Goal: Information Seeking & Learning: Learn about a topic

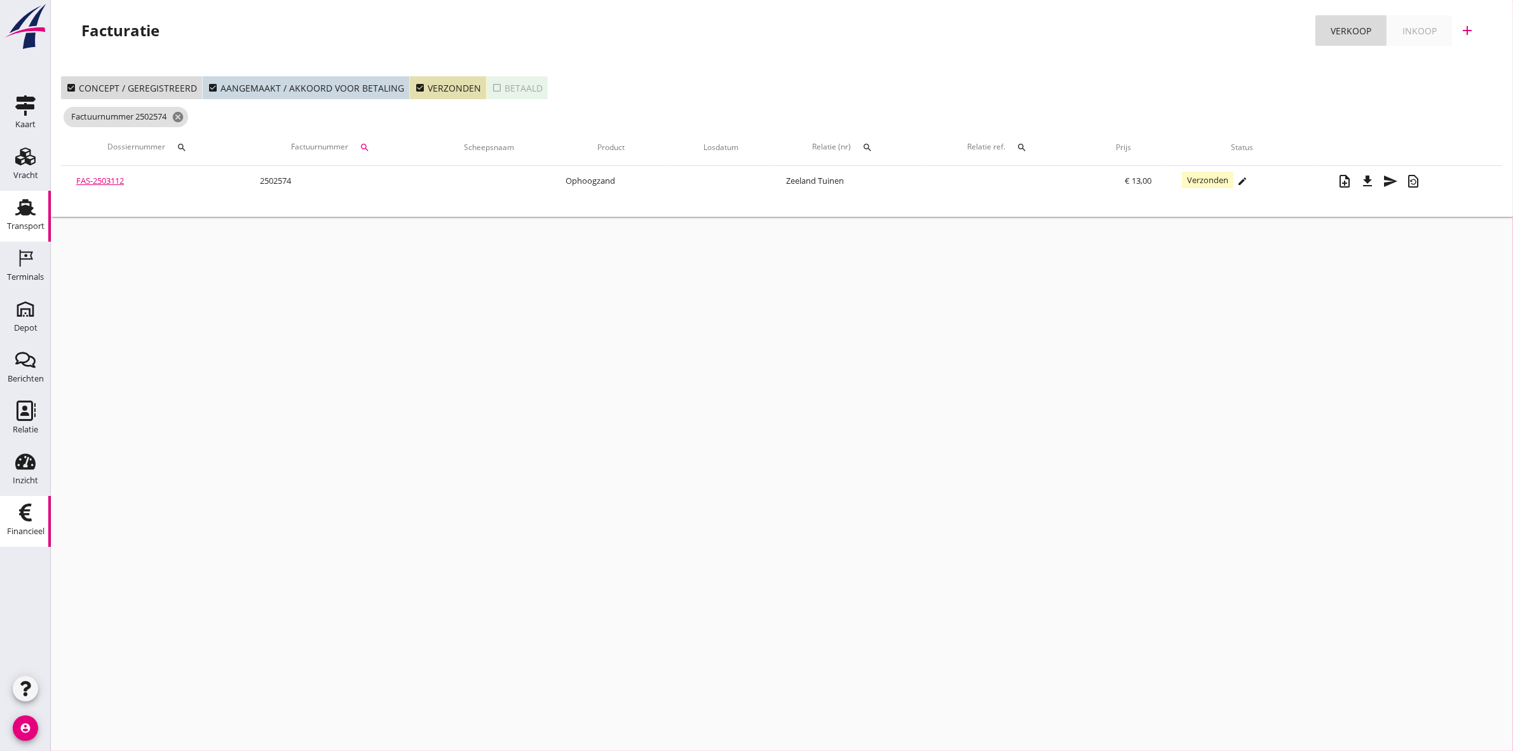
click at [27, 235] on link "Transport Transport" at bounding box center [25, 216] width 51 height 51
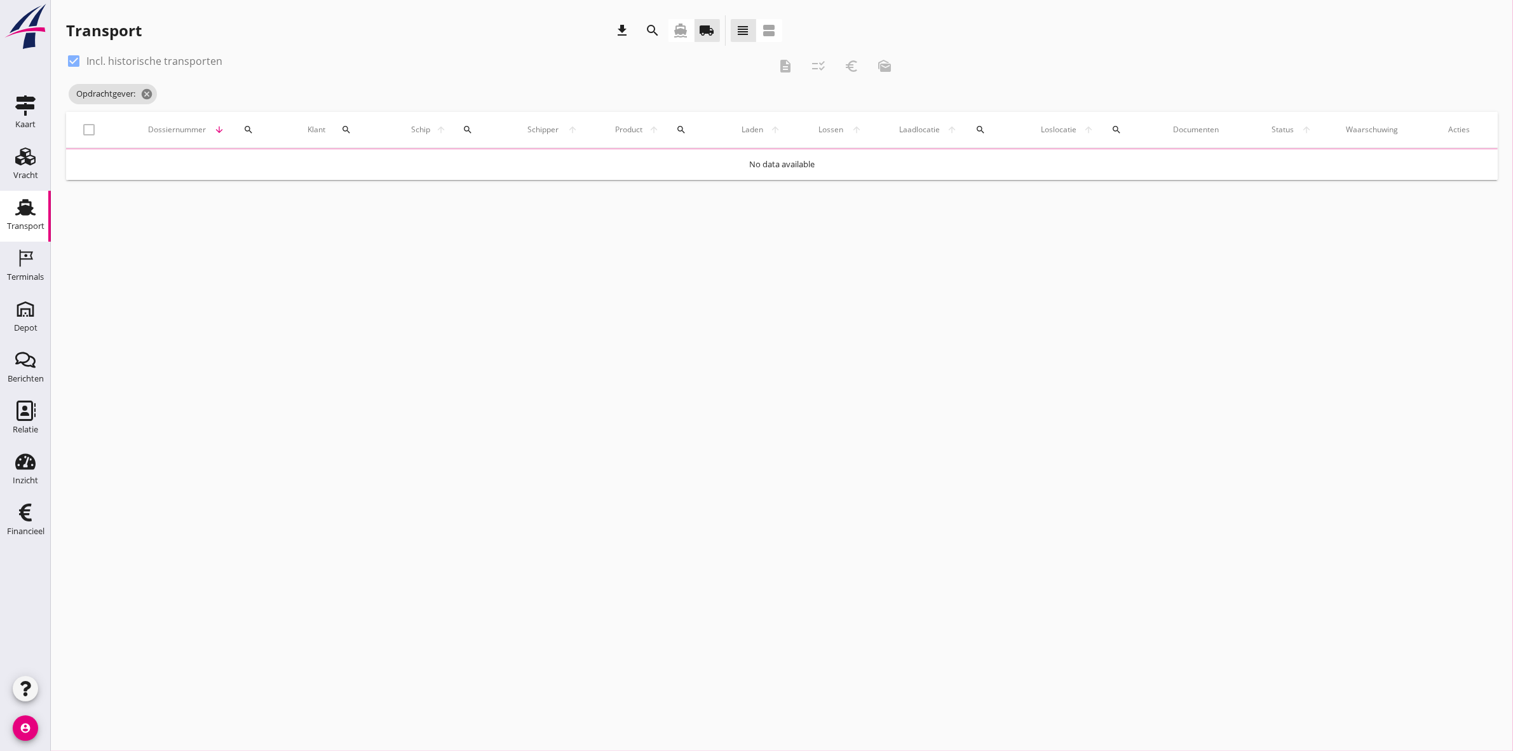
click at [72, 55] on div at bounding box center [74, 61] width 22 height 22
checkbox input "false"
click at [707, 27] on icon "local_shipping" at bounding box center [707, 30] width 15 height 15
click at [210, 90] on icon "cancel" at bounding box center [206, 94] width 13 height 13
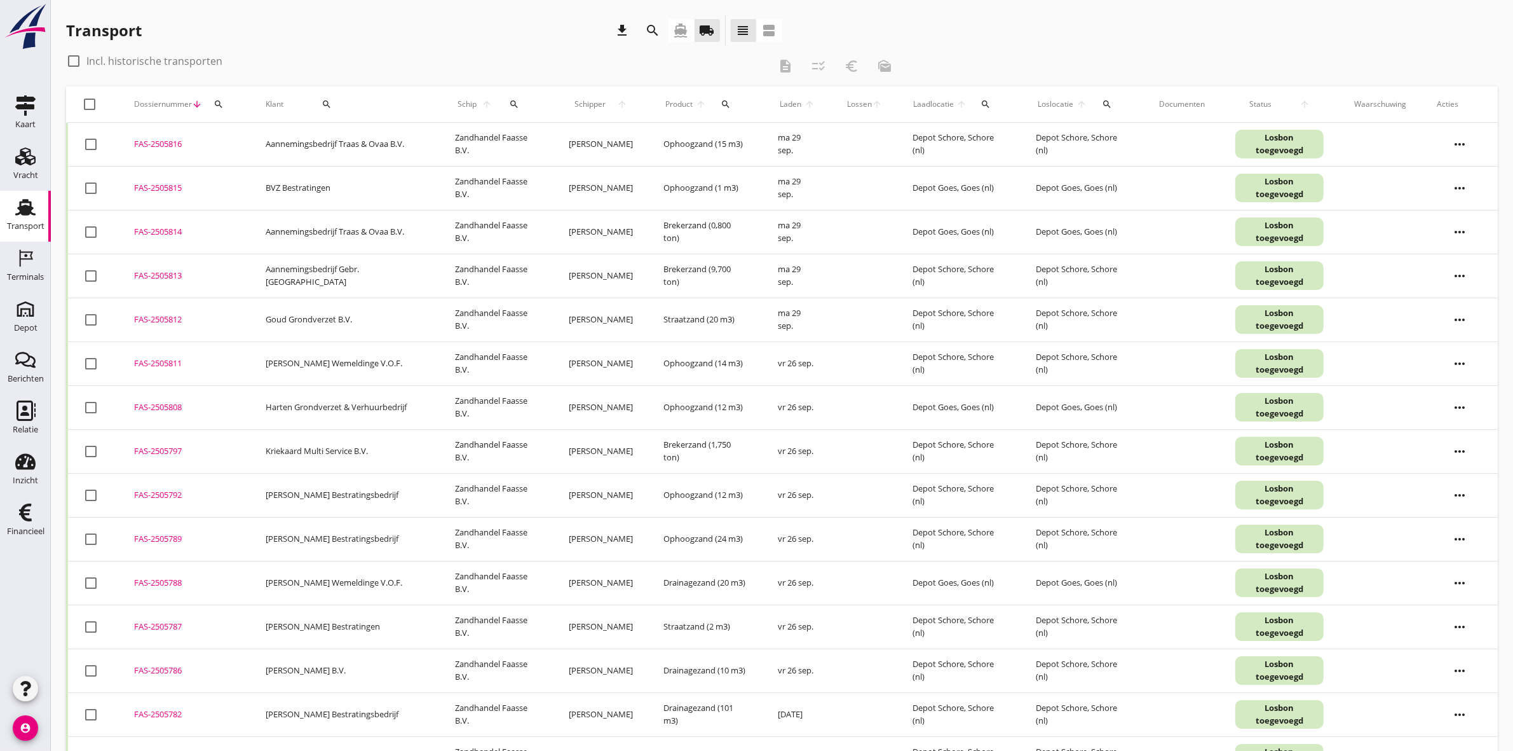
click at [646, 29] on icon "search" at bounding box center [653, 30] width 15 height 15
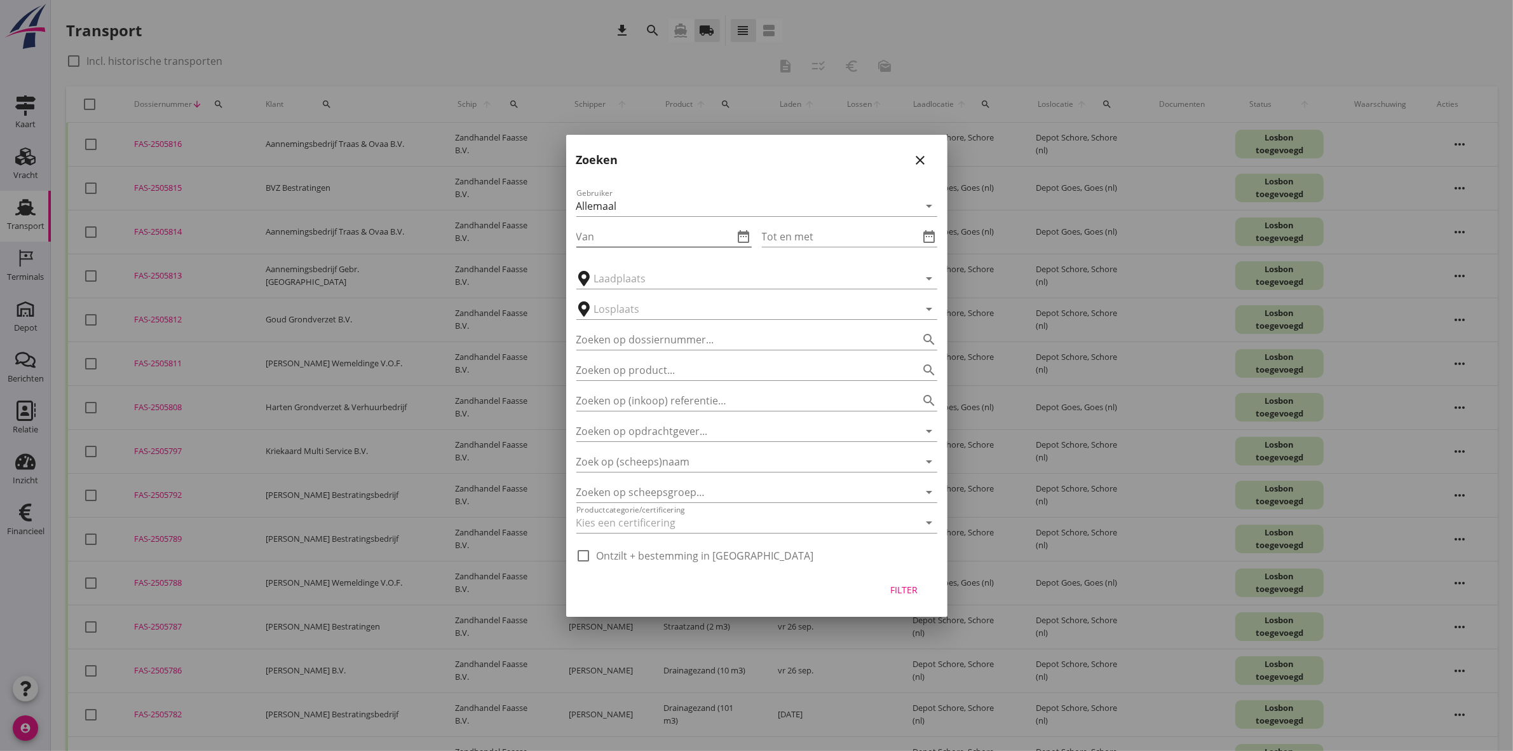
click at [738, 236] on icon "date_range" at bounding box center [744, 236] width 15 height 15
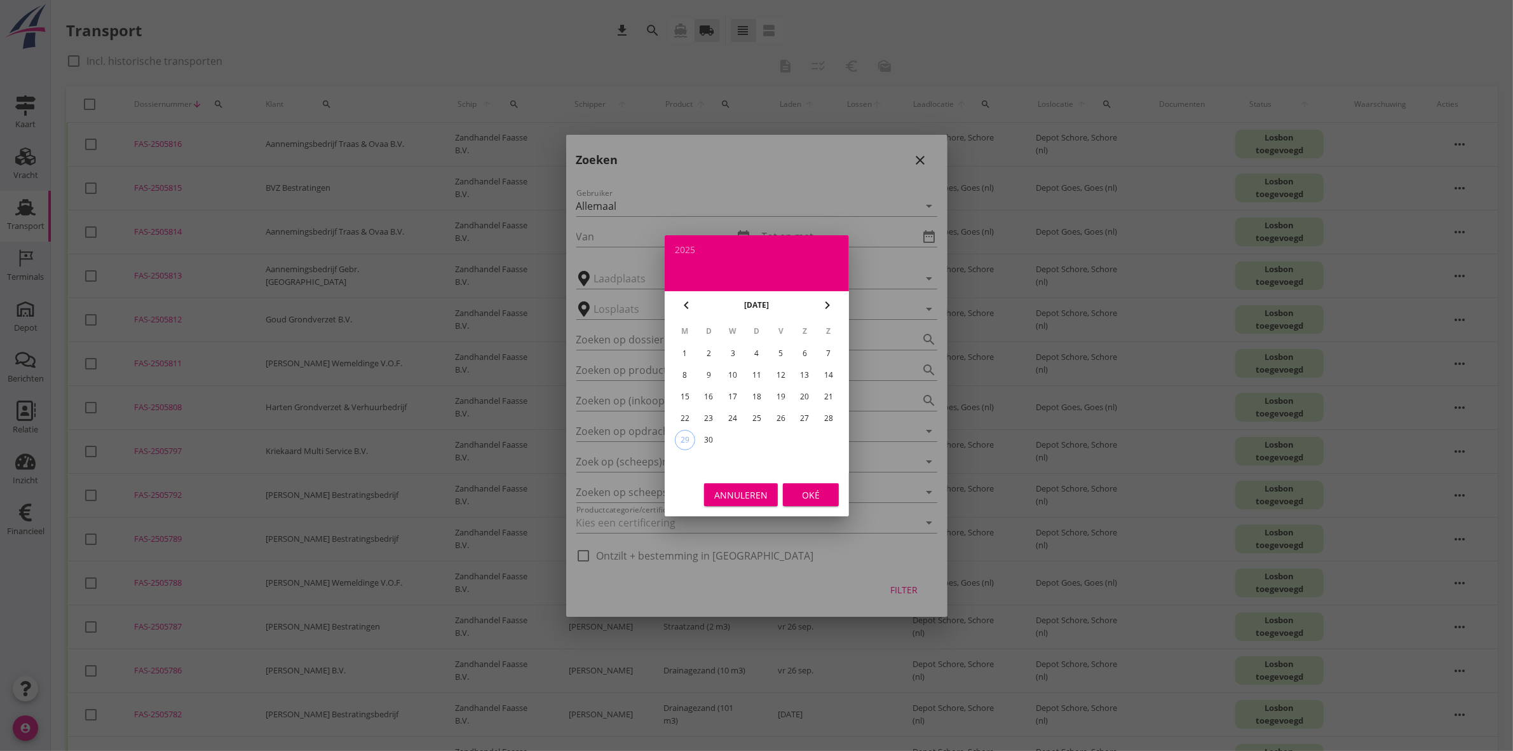
click at [681, 413] on div "22" at bounding box center [684, 418] width 20 height 20
type input "[DATE]"
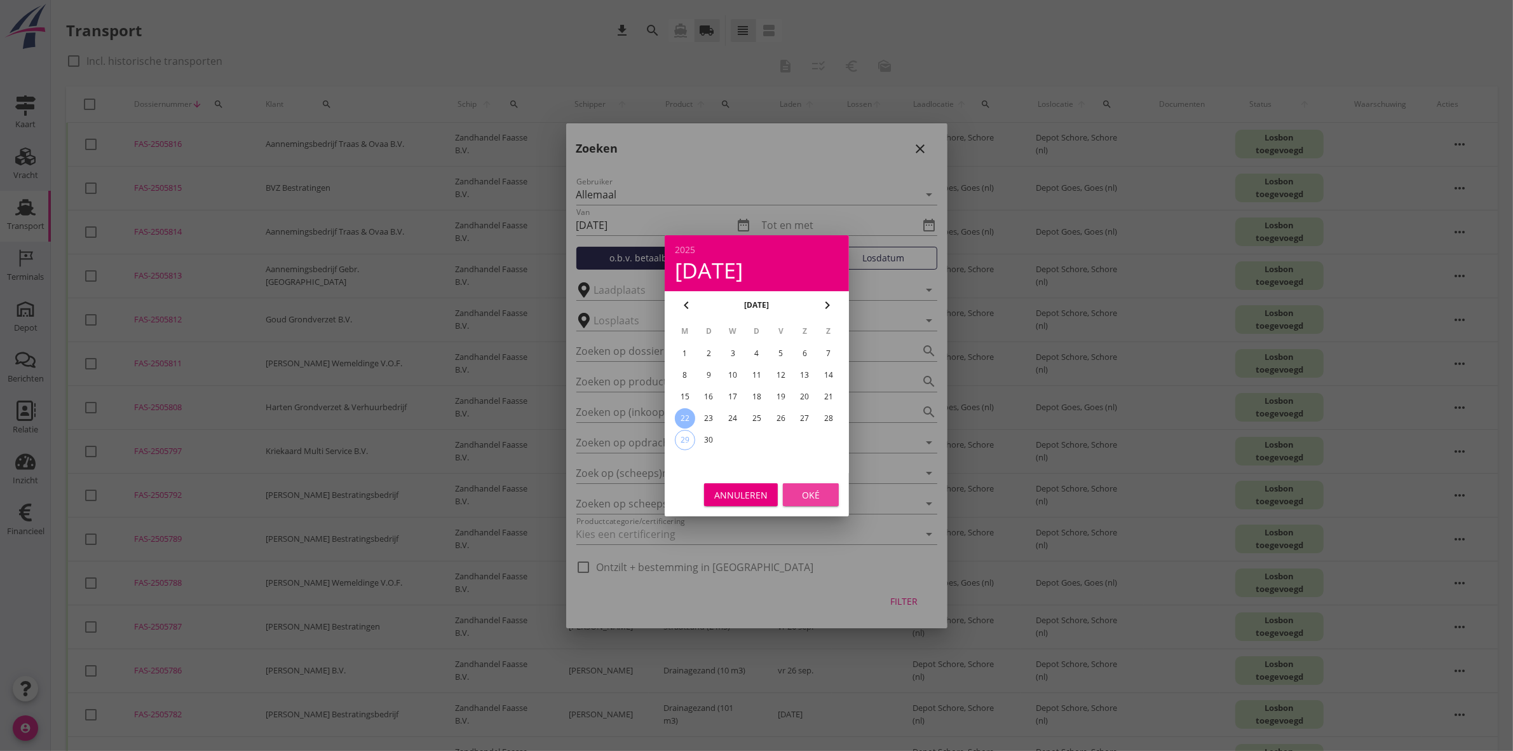
click at [814, 495] on div "Oké" at bounding box center [811, 494] width 36 height 13
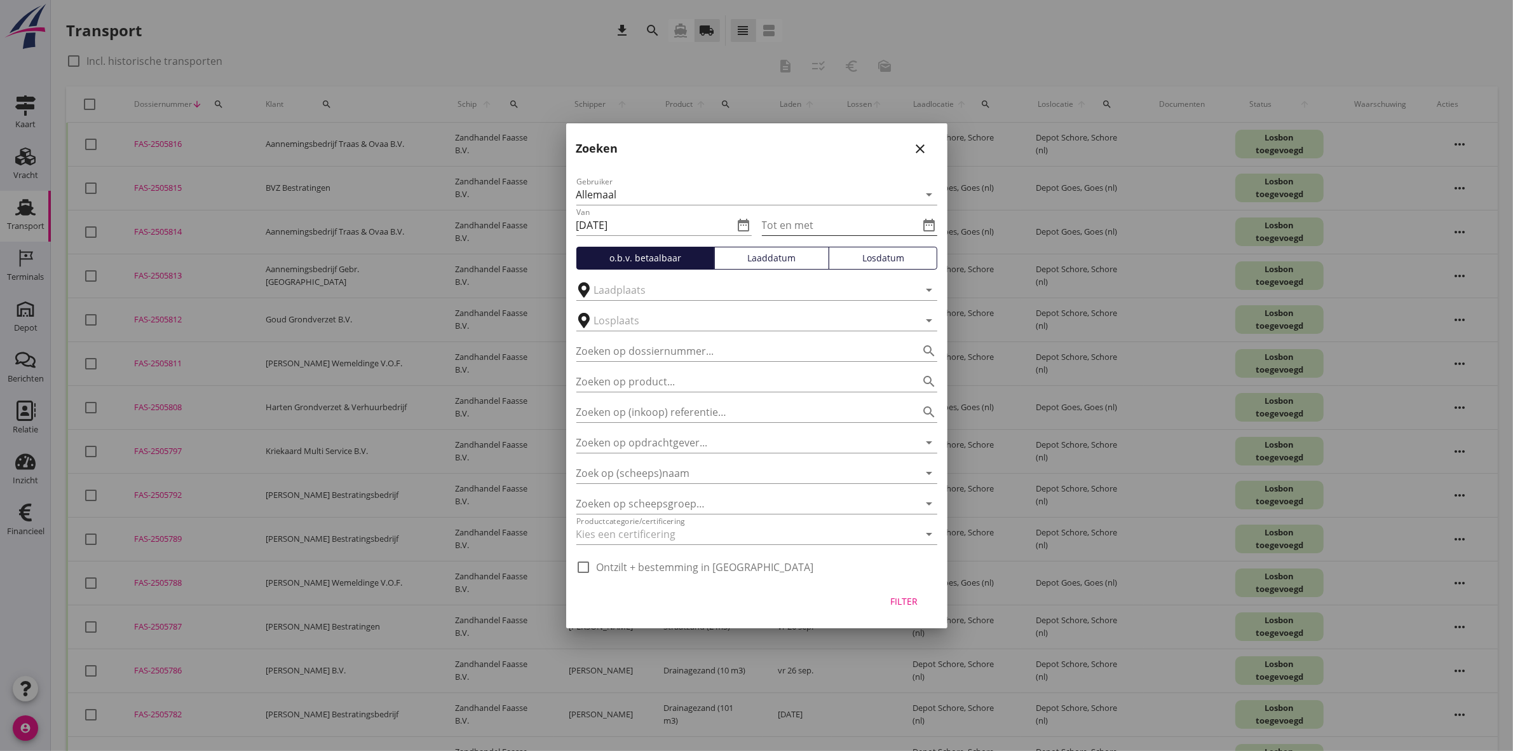
click at [930, 229] on icon "date_range" at bounding box center [929, 224] width 15 height 15
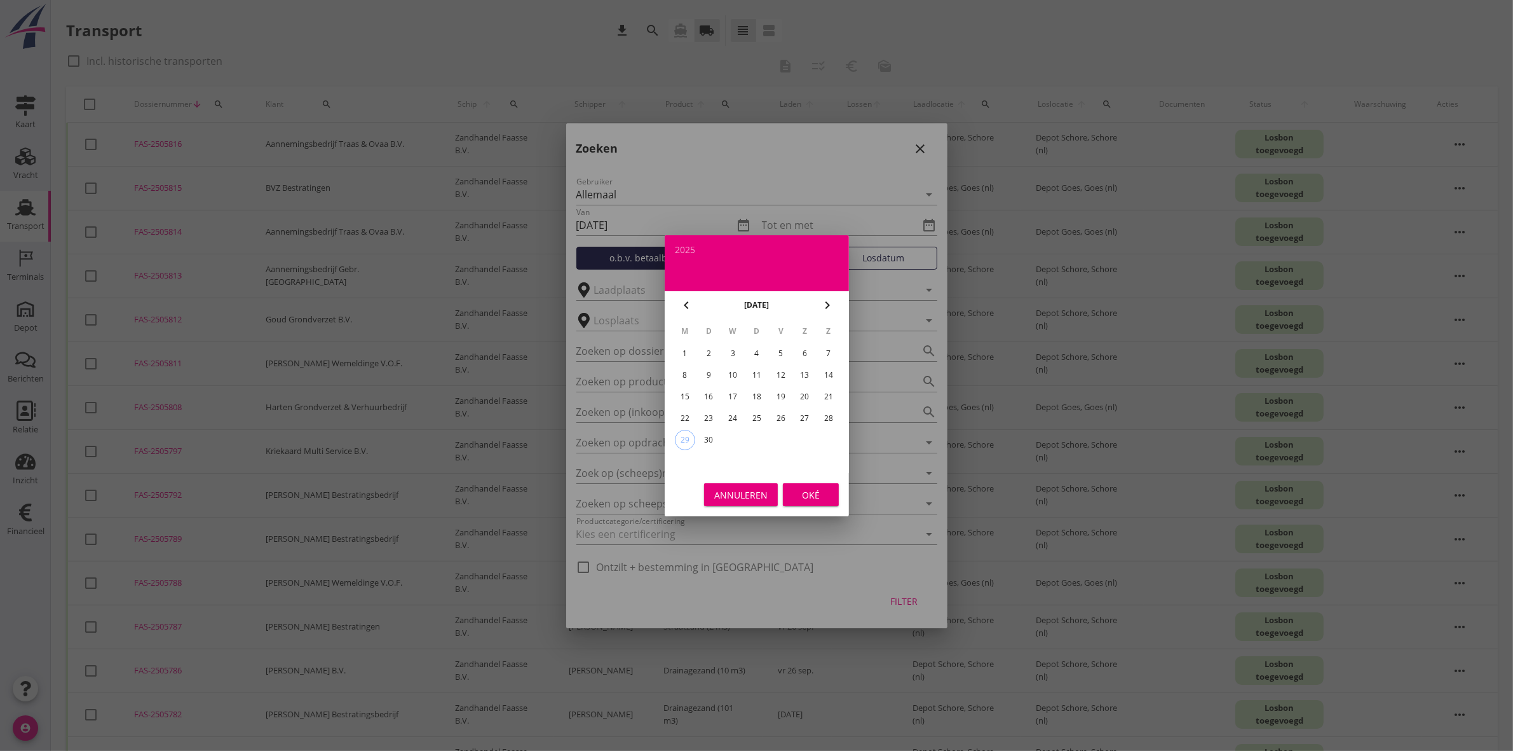
click at [779, 415] on div "26" at bounding box center [780, 418] width 20 height 20
type input "[DATE]"
click at [826, 498] on div "Oké" at bounding box center [811, 494] width 36 height 13
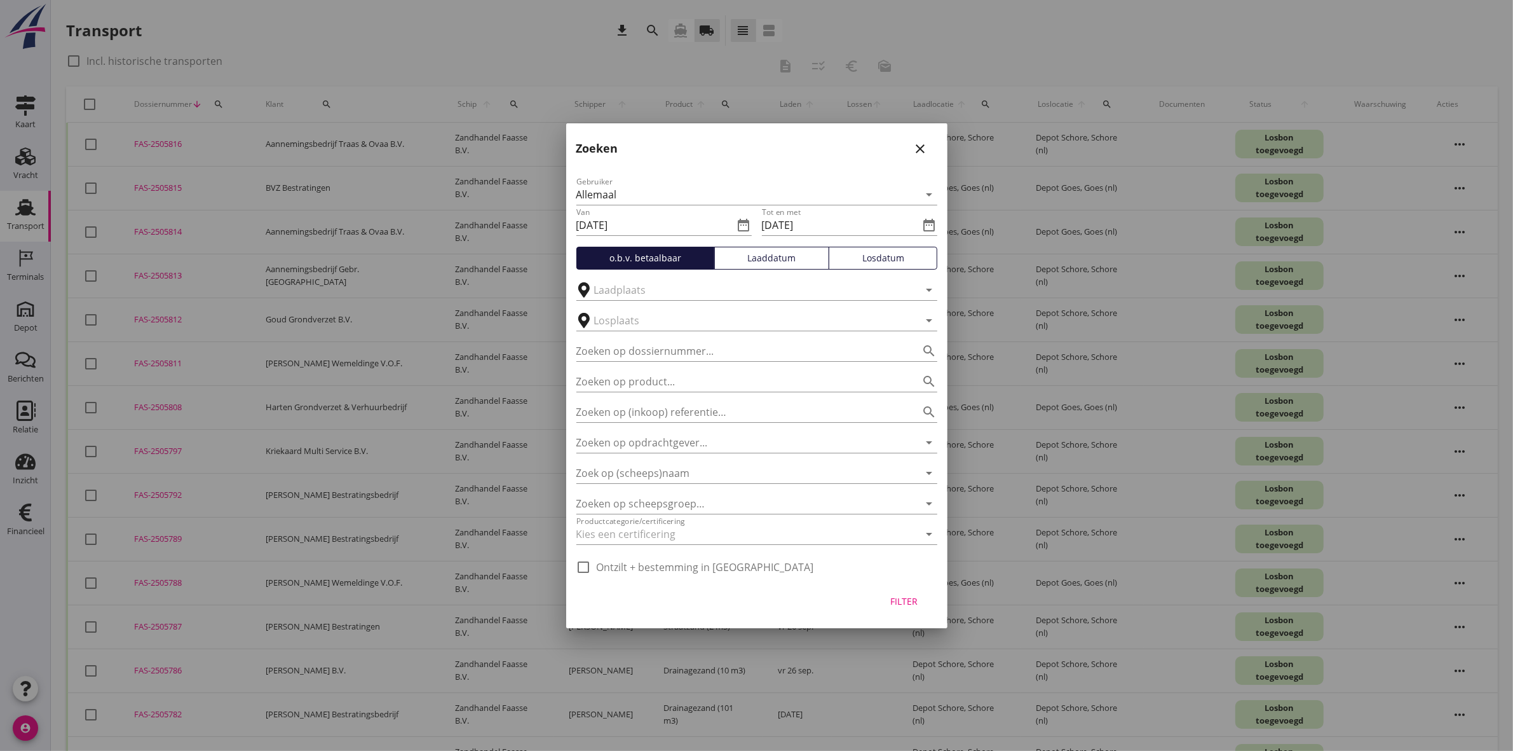
click at [897, 601] on div "Filter" at bounding box center [905, 600] width 36 height 13
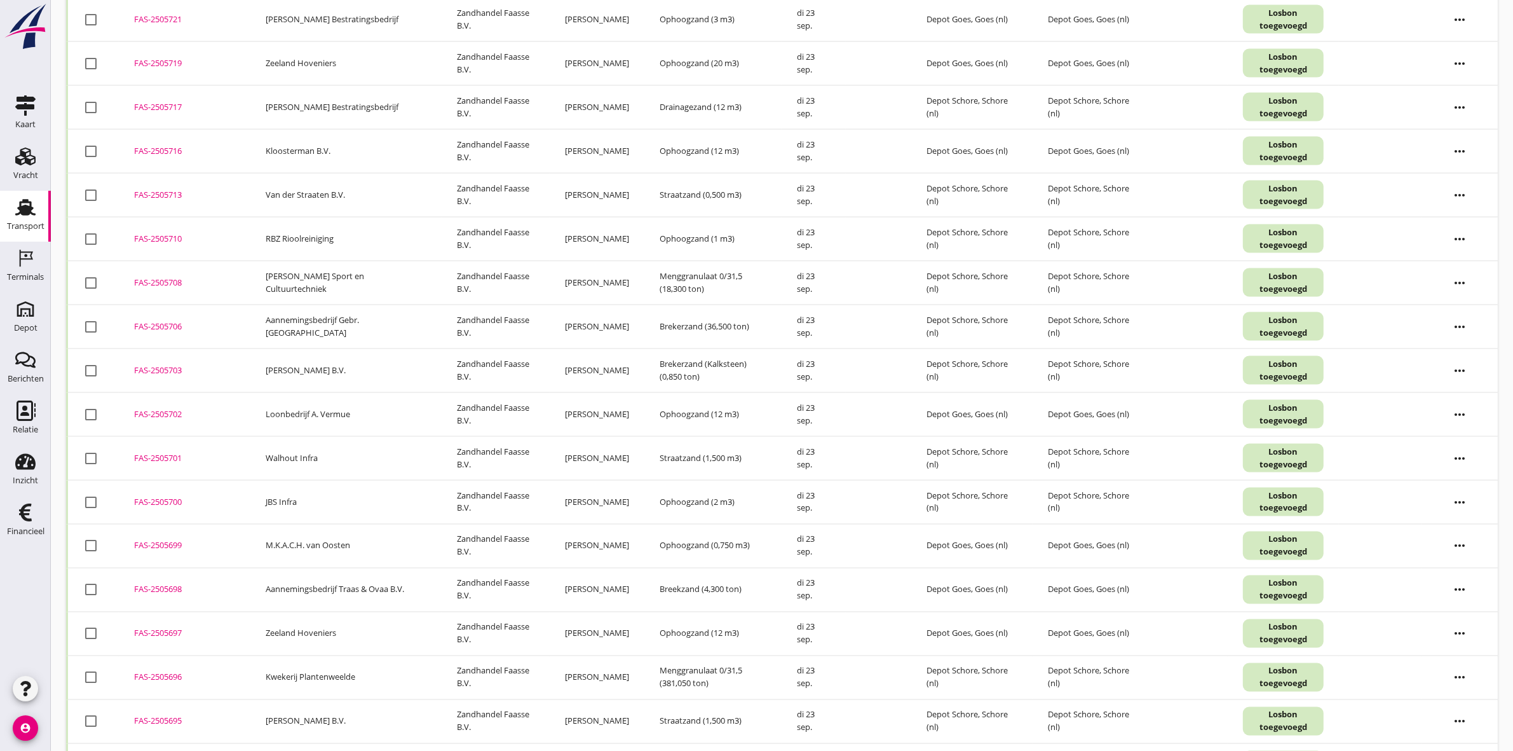
scroll to position [2569, 0]
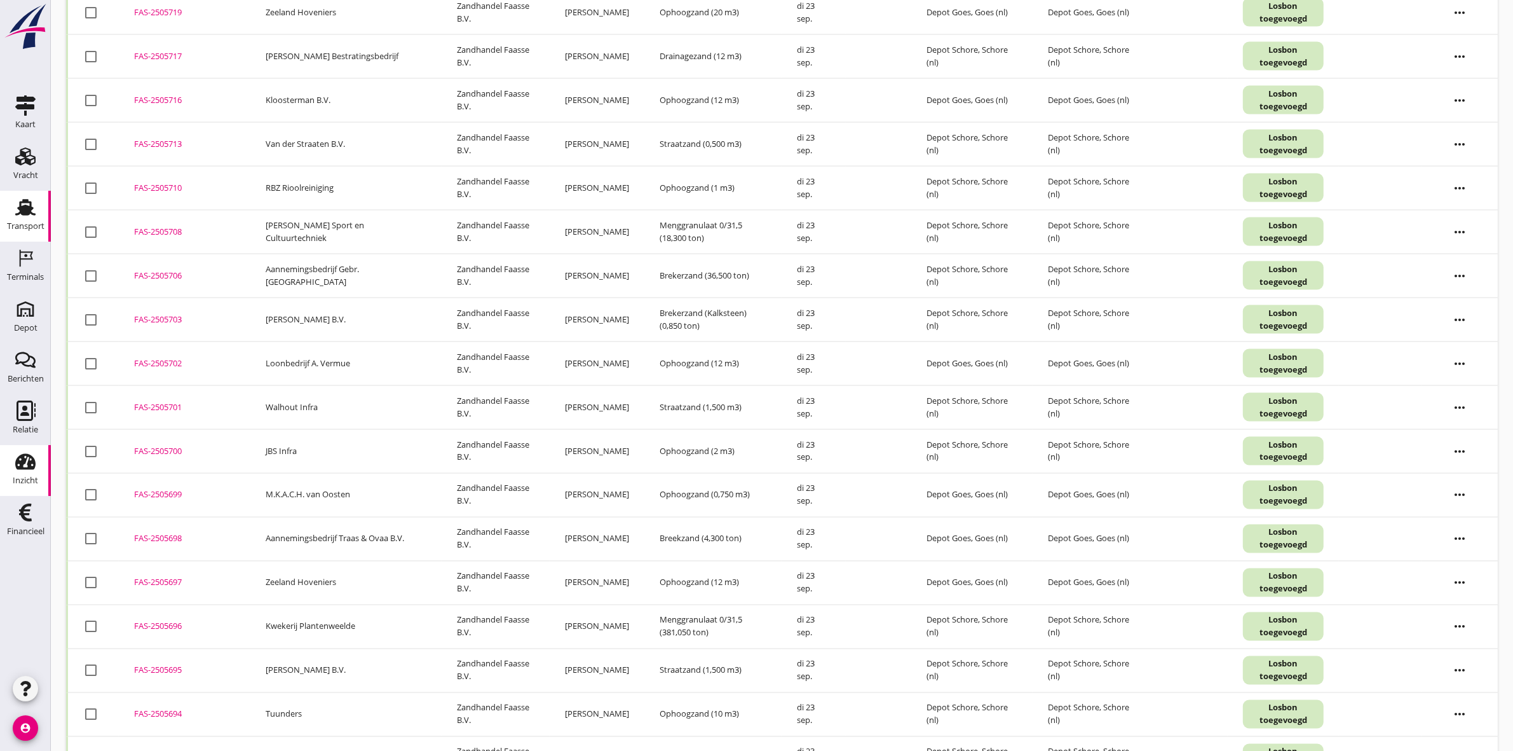
click at [30, 470] on icon "Inzicht" at bounding box center [25, 461] width 20 height 20
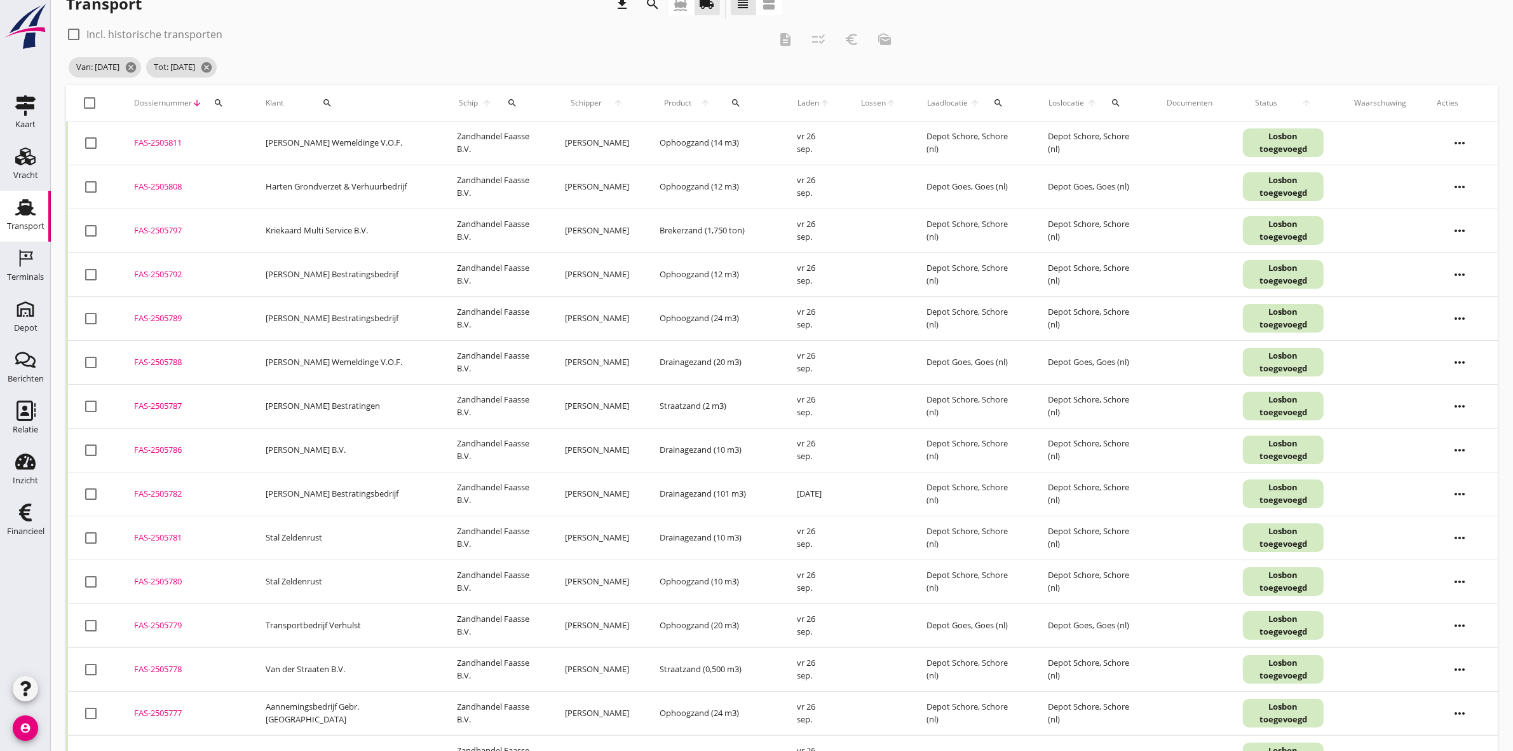
scroll to position [0, 0]
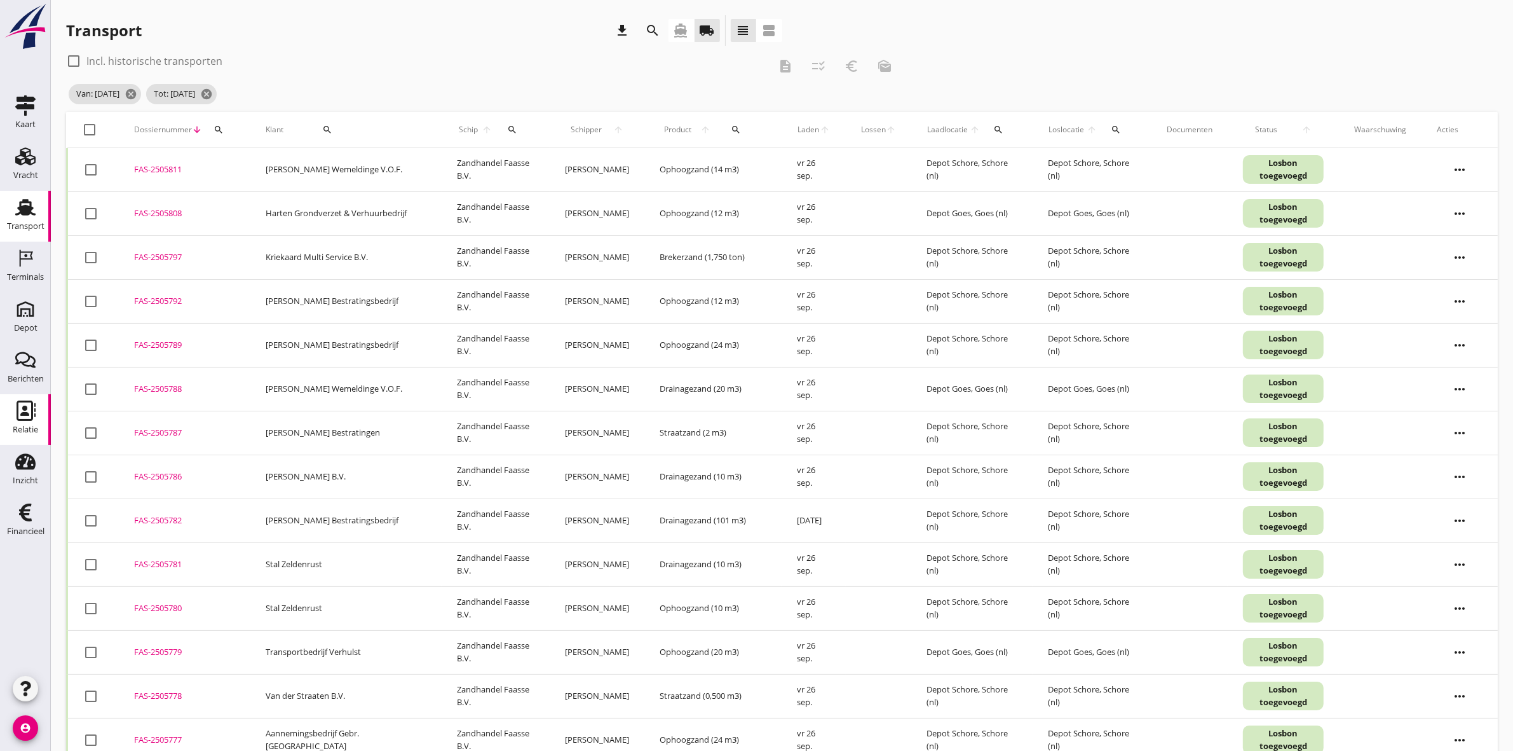
click at [6, 425] on link "Relatie Relatie" at bounding box center [25, 419] width 51 height 51
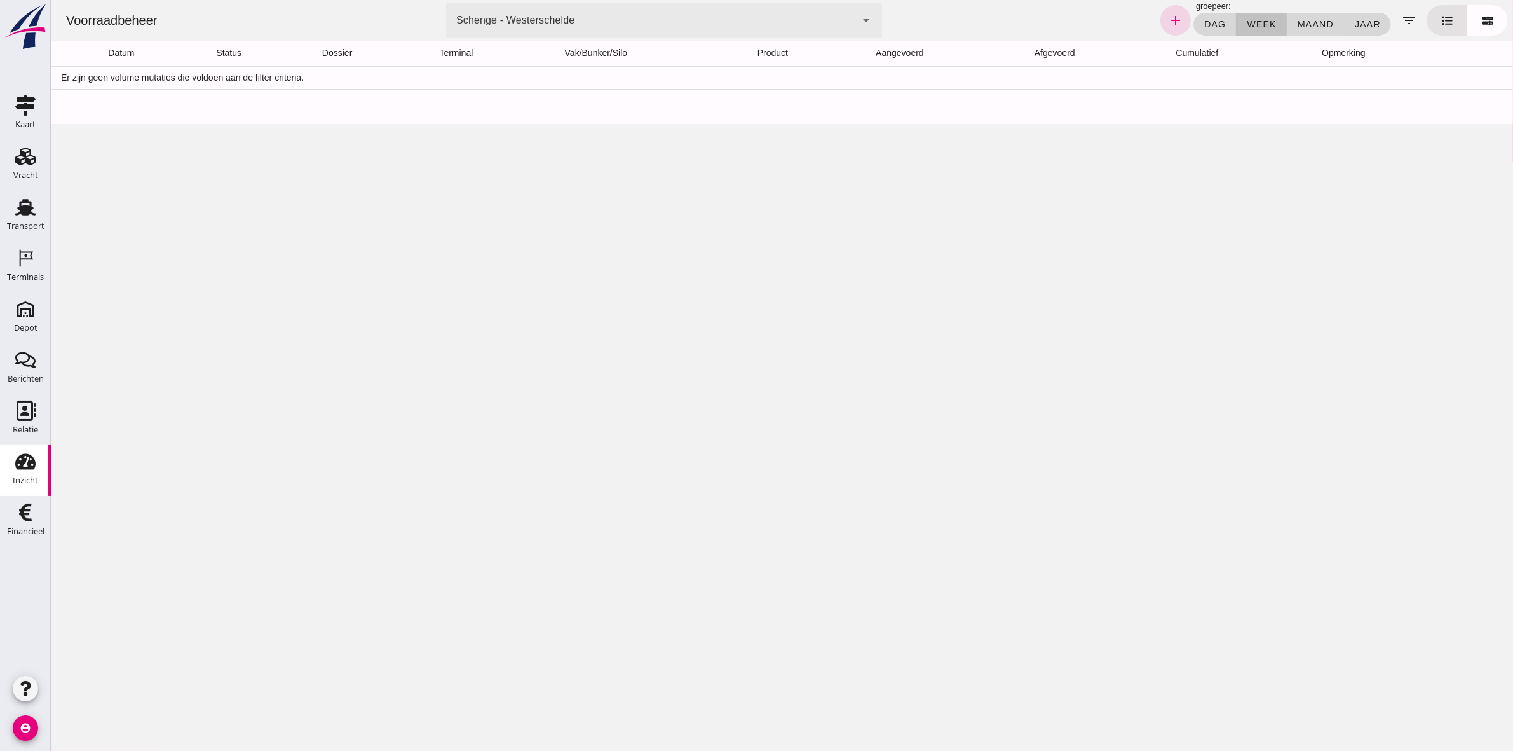
click at [486, 23] on div "Schenge - Westerschelde" at bounding box center [515, 20] width 118 height 15
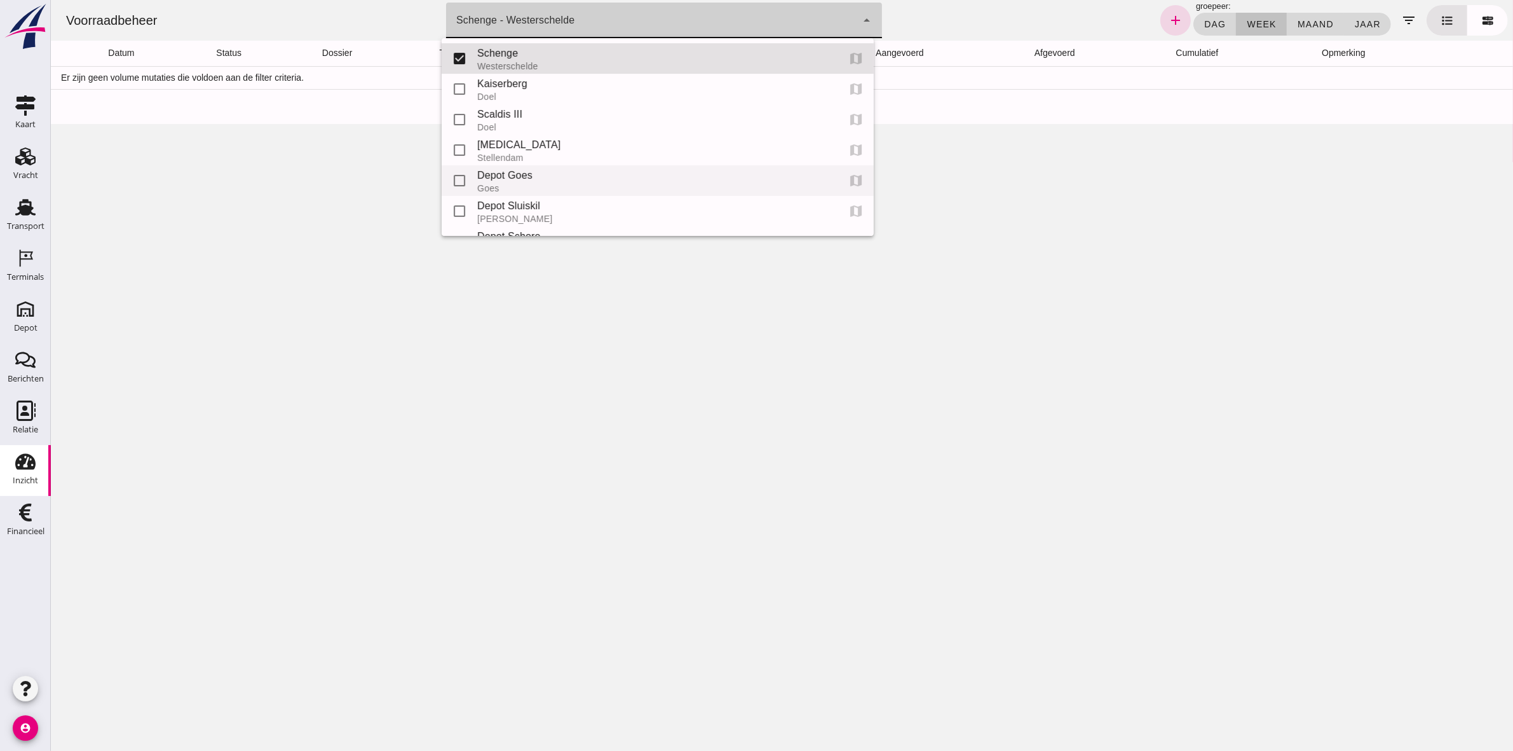
click at [509, 176] on div "Depot Goes" at bounding box center [652, 175] width 351 height 15
type input "8d49d884-38cb-411c-a66c-fafb858bb749"
checkbox input "false"
checkbox input "true"
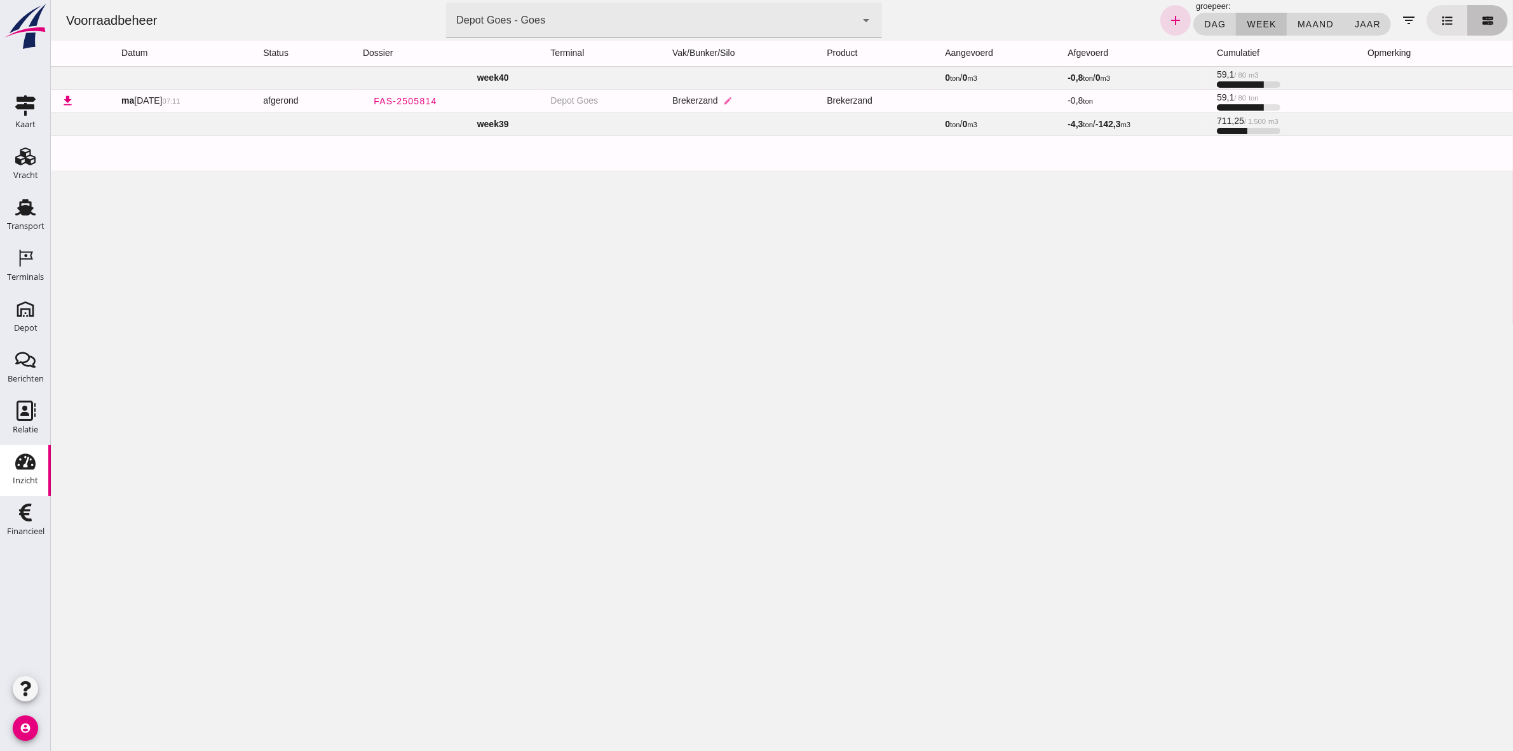
click at [1482, 22] on icon at bounding box center [1487, 21] width 11 height 10
